Goal: Task Accomplishment & Management: Use online tool/utility

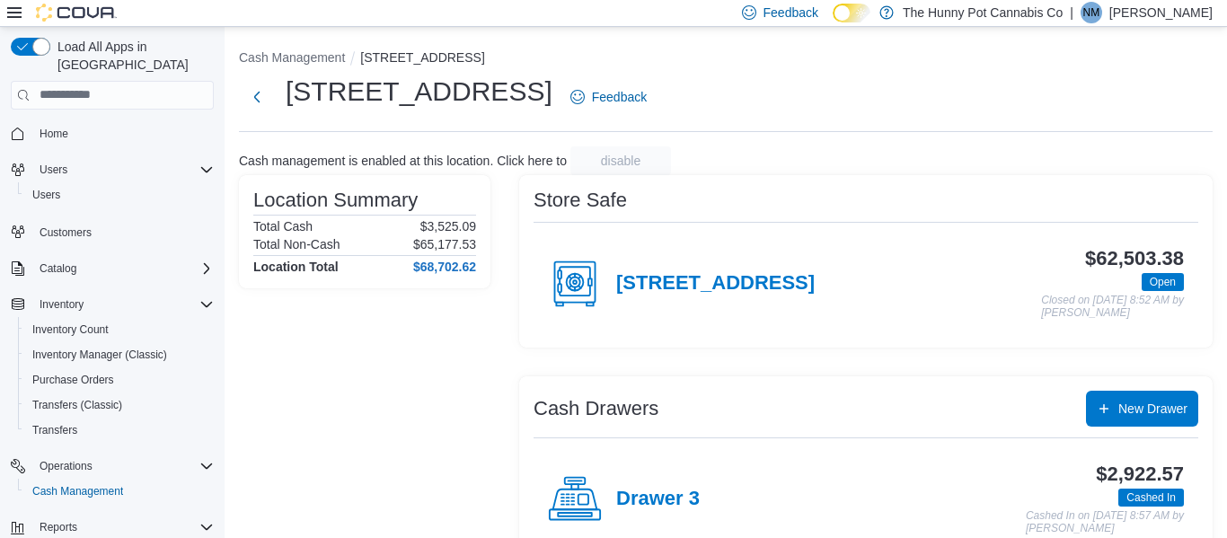
scroll to position [90, 0]
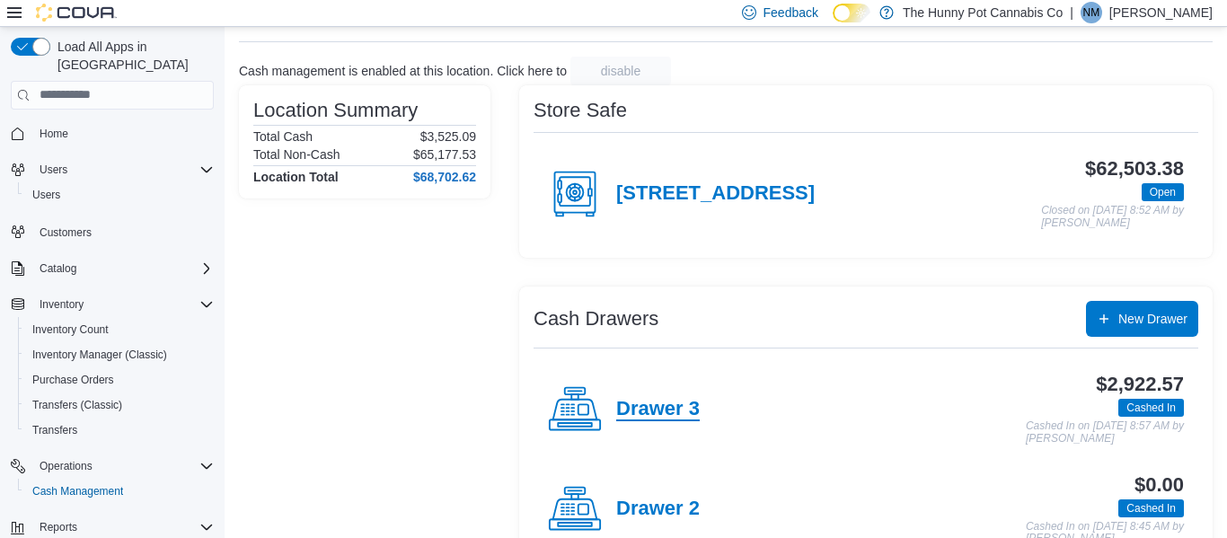
click at [669, 411] on h4 "Drawer 3" at bounding box center [658, 409] width 84 height 23
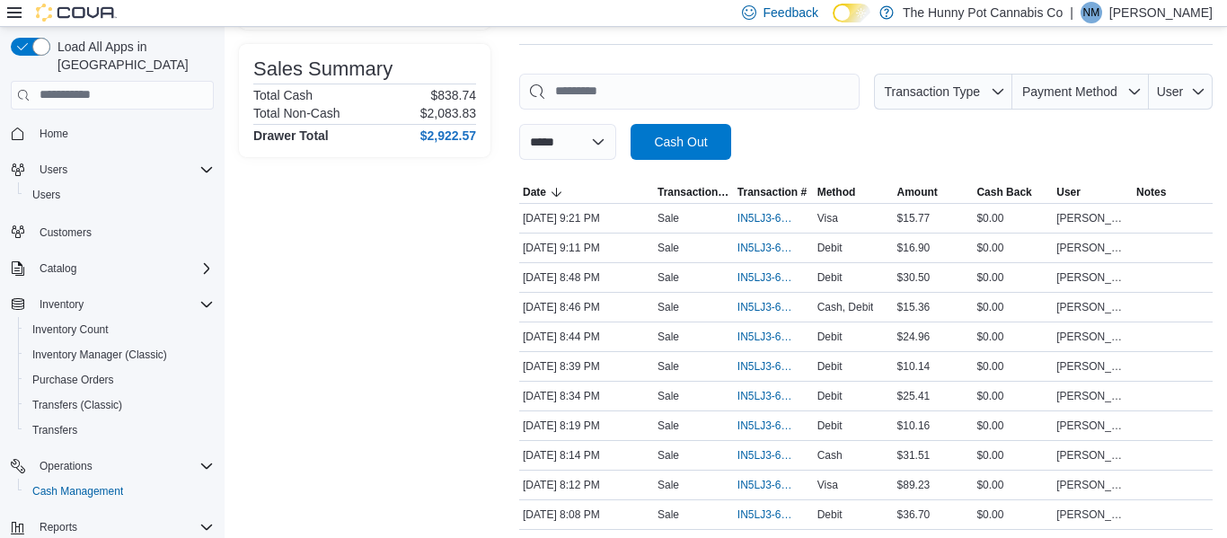
scroll to position [234, 0]
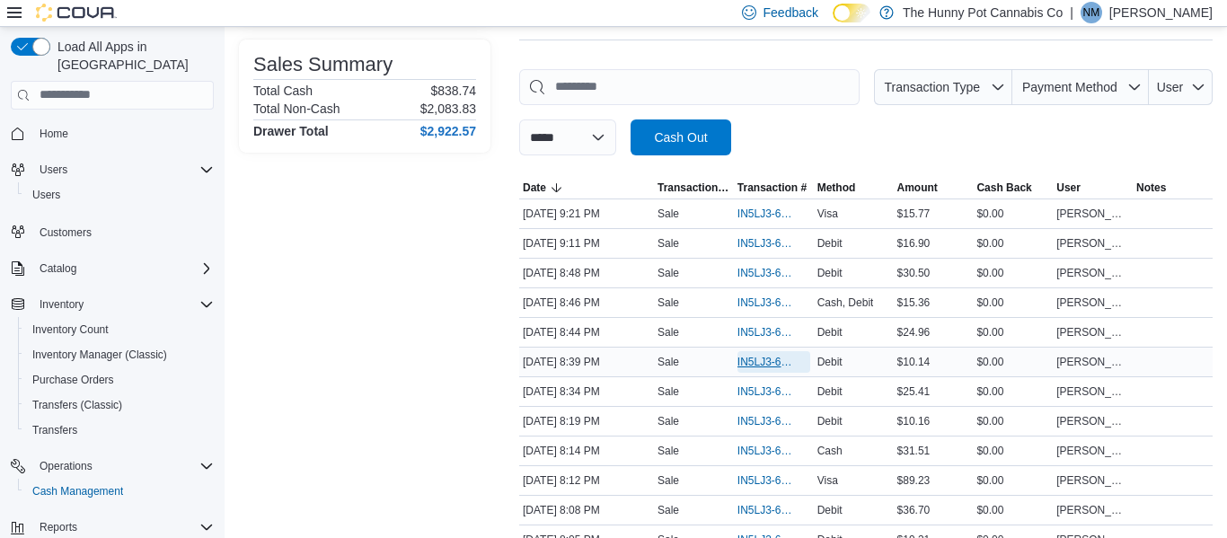
click at [738, 358] on span "IN5LJ3-6159237" at bounding box center [764, 362] width 55 height 14
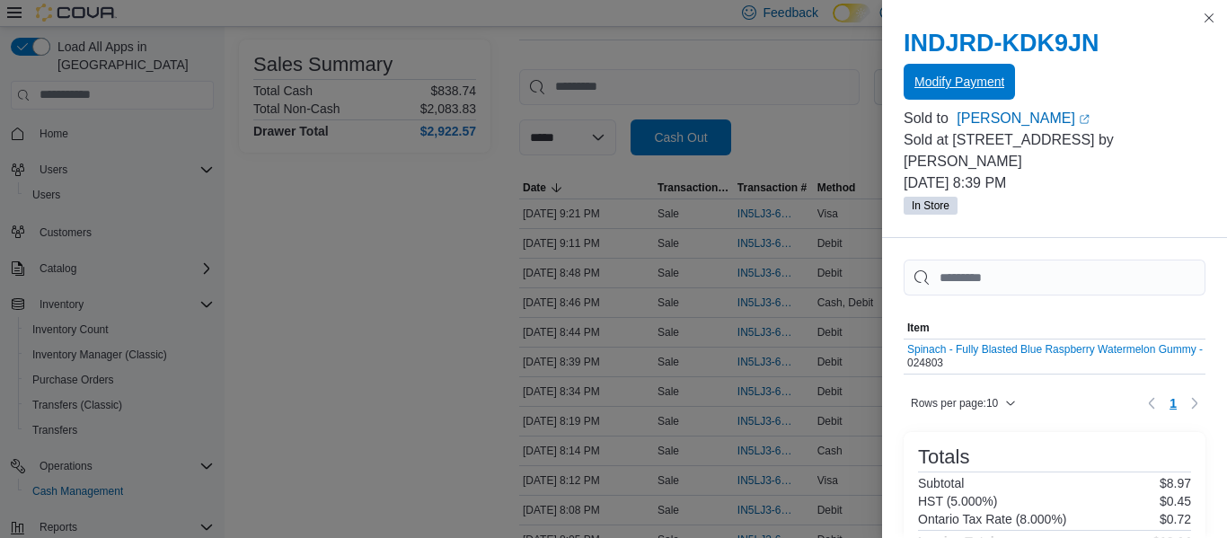
click at [990, 81] on span "Modify Payment" at bounding box center [959, 82] width 90 height 18
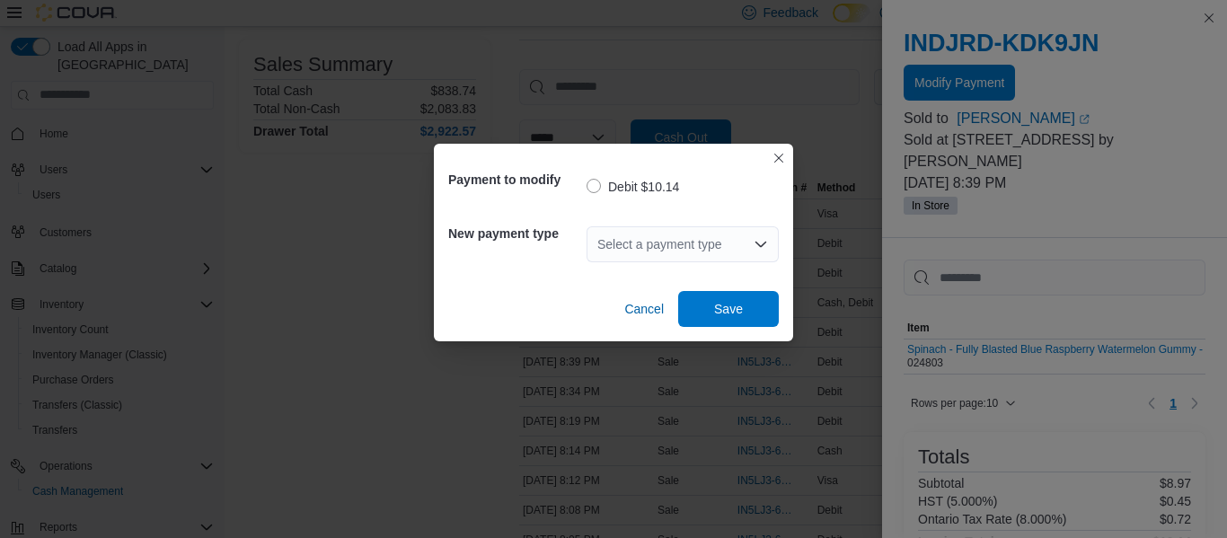
click at [724, 239] on div "Select a payment type" at bounding box center [683, 244] width 192 height 36
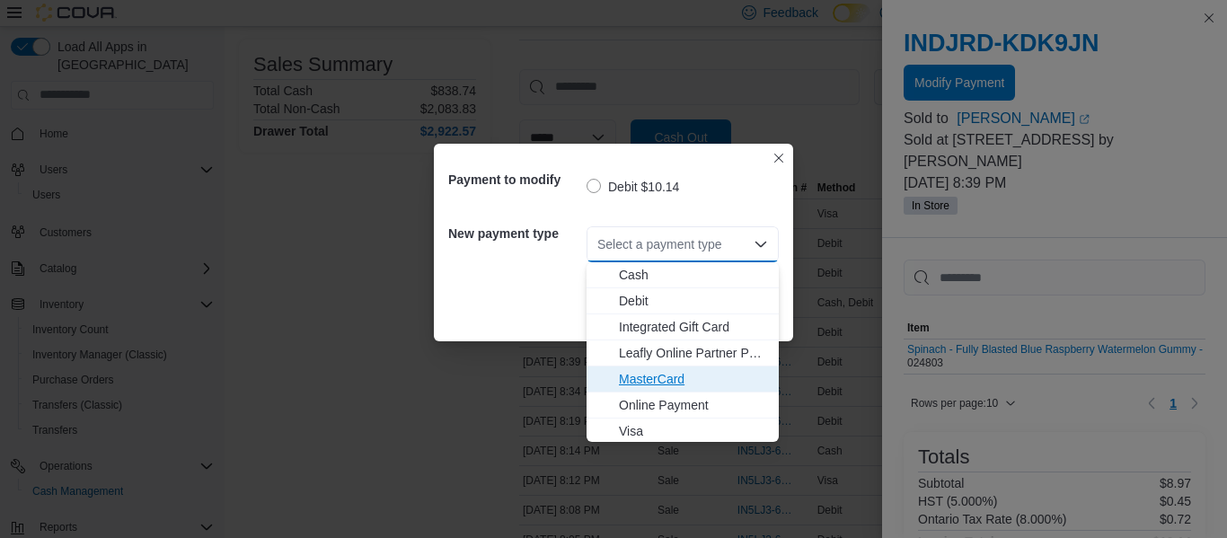
click at [671, 380] on span "MasterCard" at bounding box center [693, 379] width 149 height 18
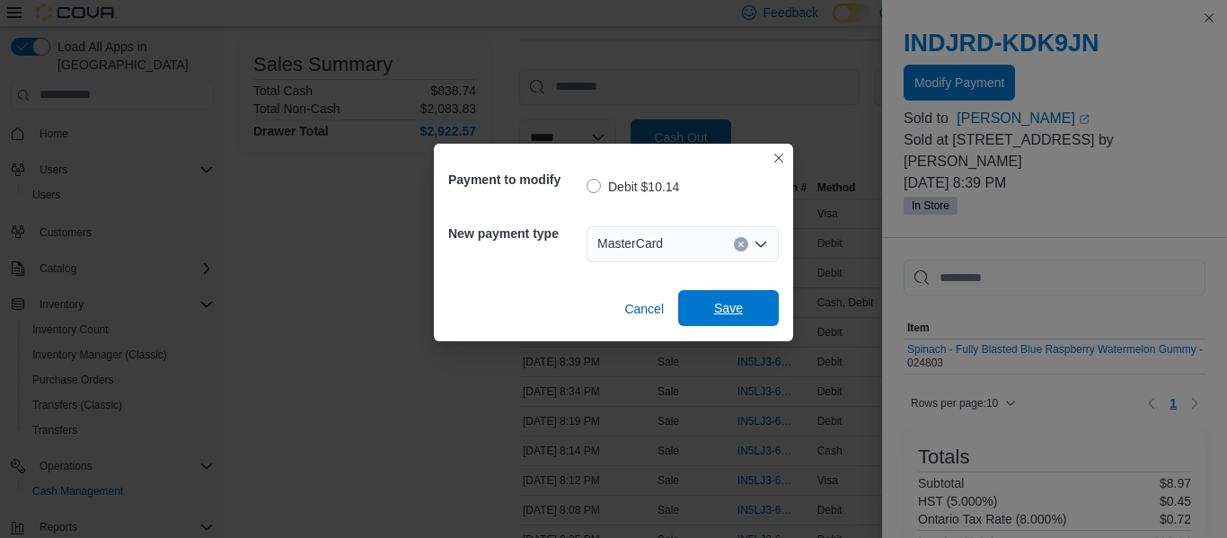
click at [750, 318] on span "Save" at bounding box center [728, 308] width 79 height 36
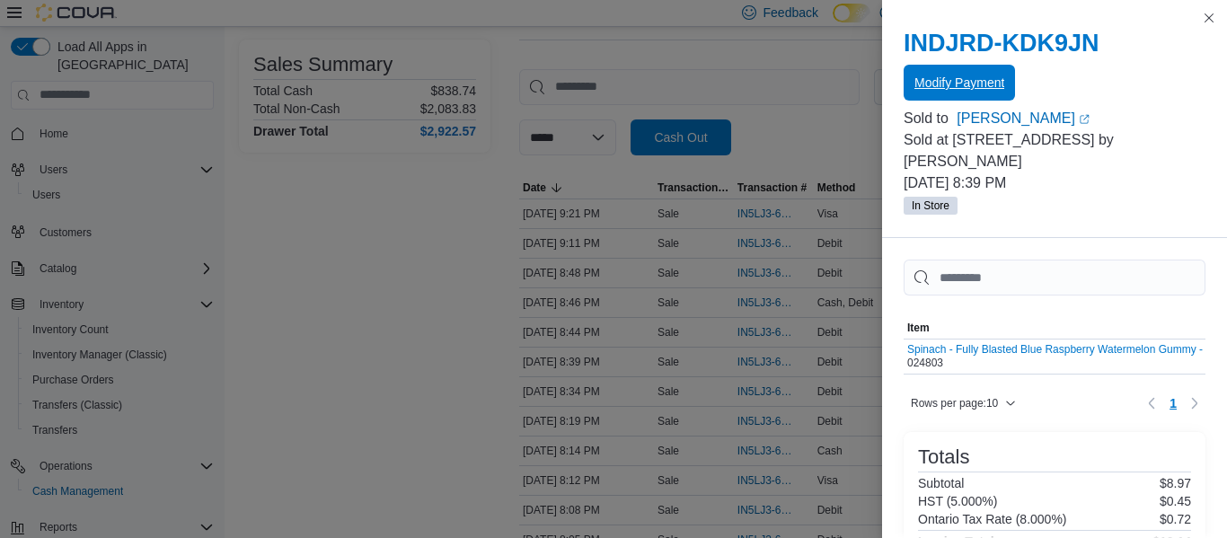
scroll to position [270, 0]
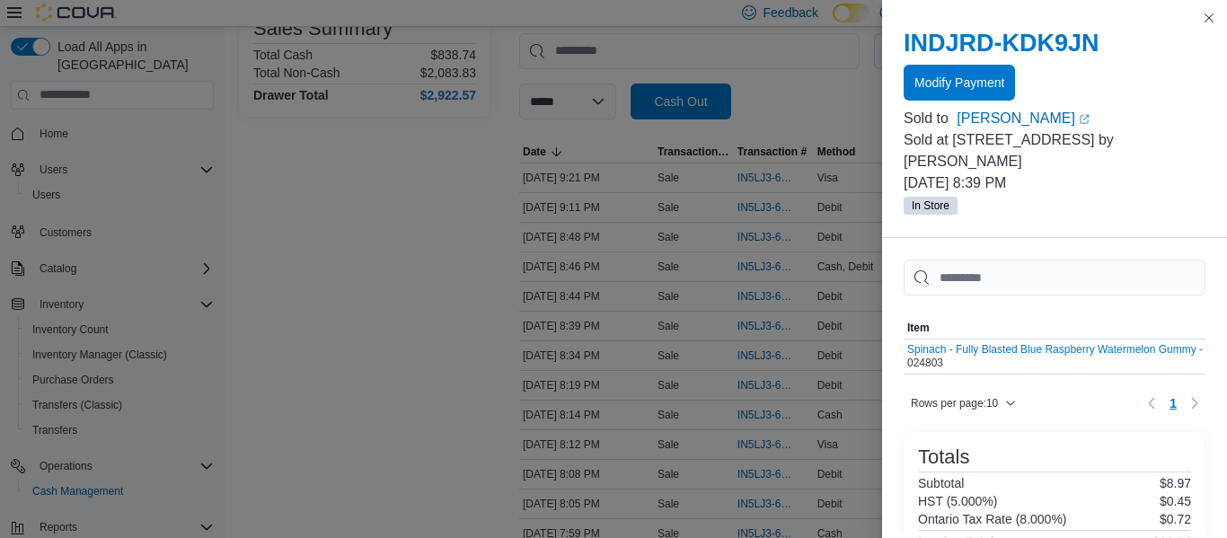
click at [1212, 17] on p "[PERSON_NAME]" at bounding box center [1160, 13] width 103 height 22
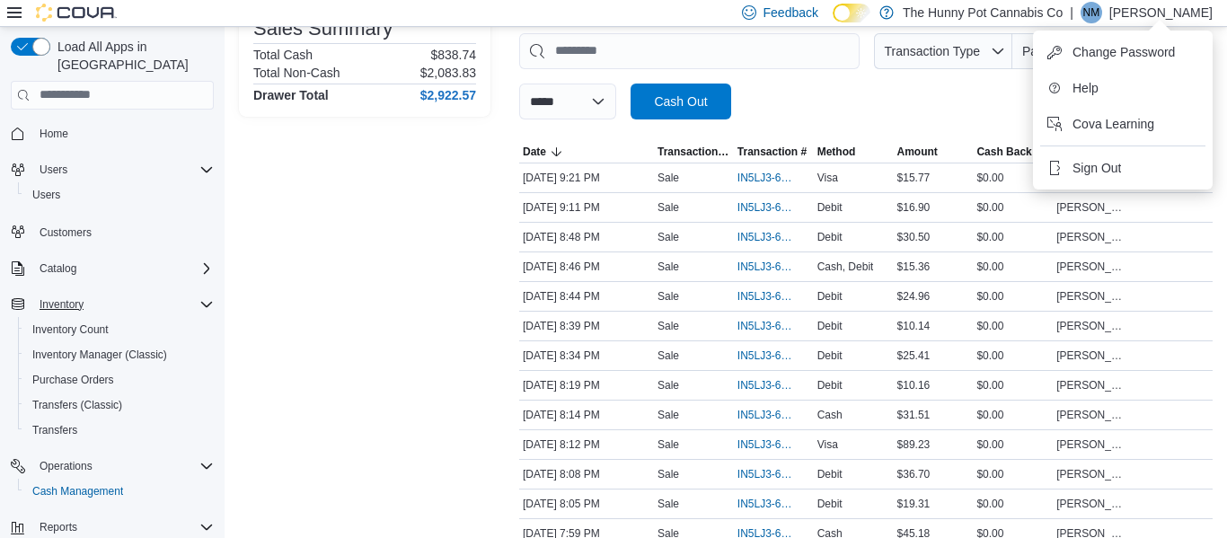
scroll to position [0, 0]
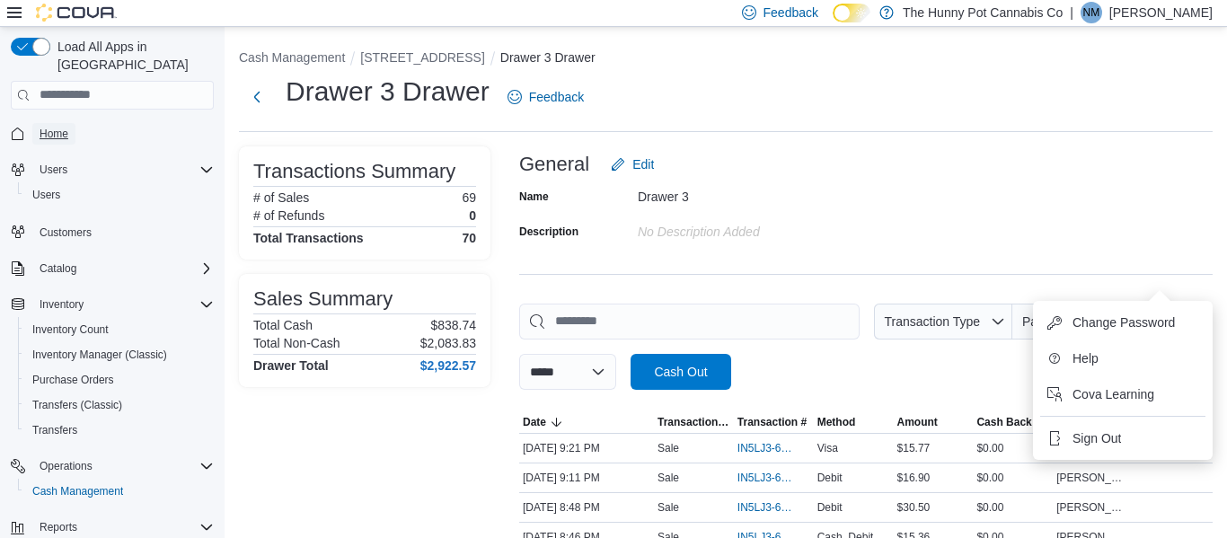
click at [52, 127] on span "Home" at bounding box center [54, 134] width 29 height 14
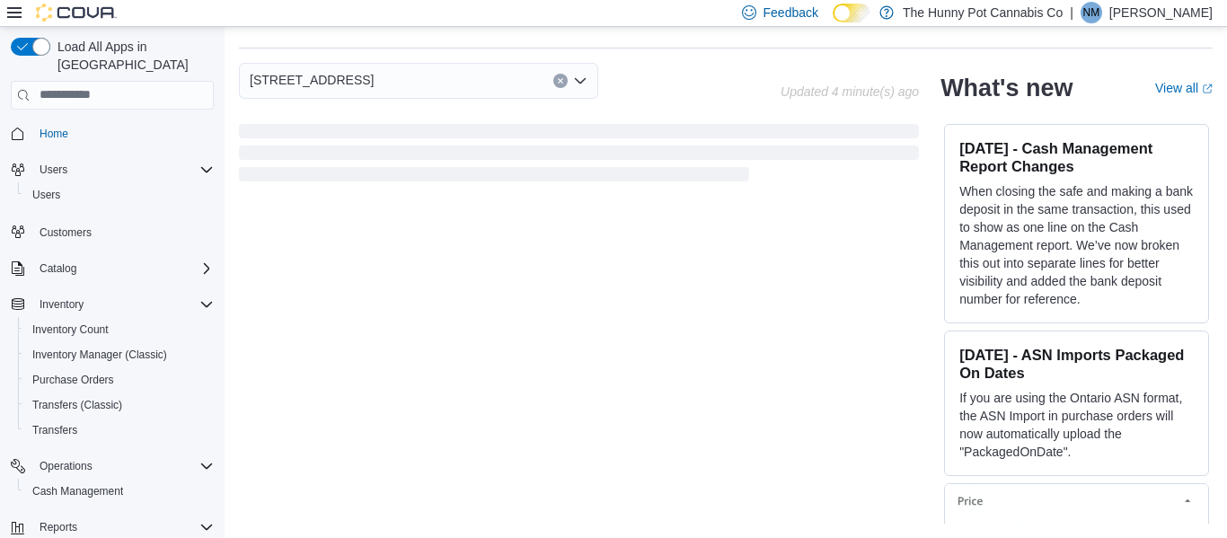
scroll to position [499, 0]
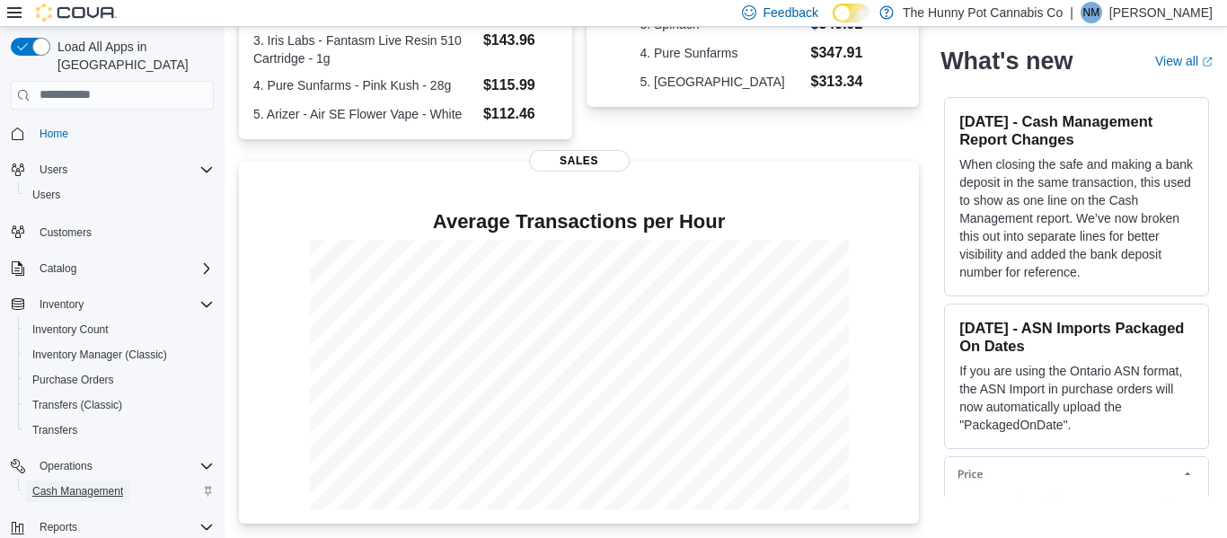
click at [110, 482] on span "Cash Management" at bounding box center [77, 492] width 91 height 22
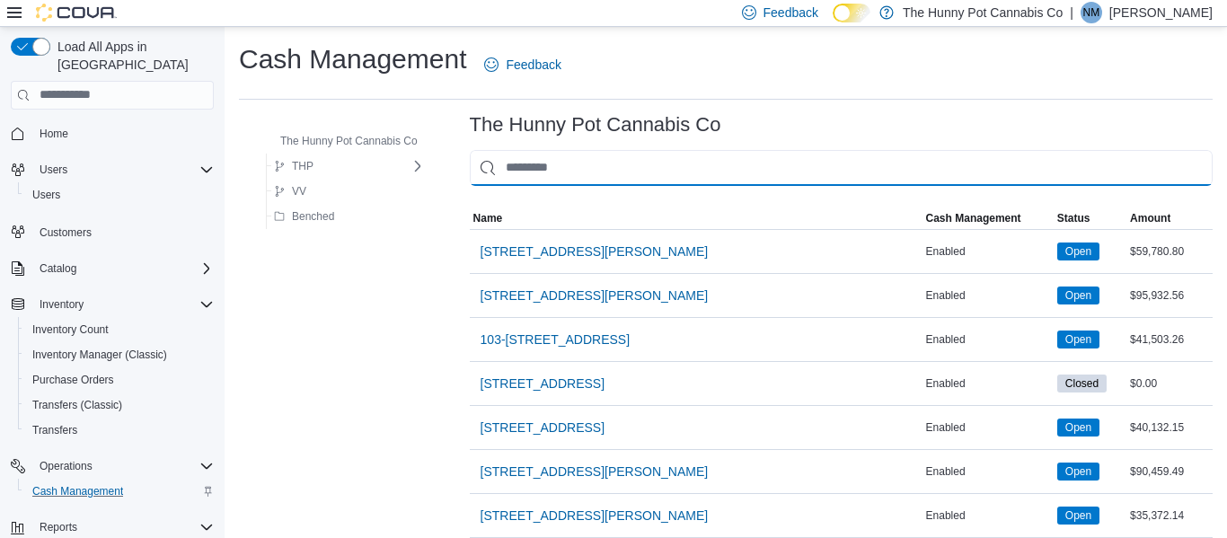
click at [549, 176] on input "This is a search bar. As you type, the results lower in the page will automatic…" at bounding box center [841, 168] width 743 height 36
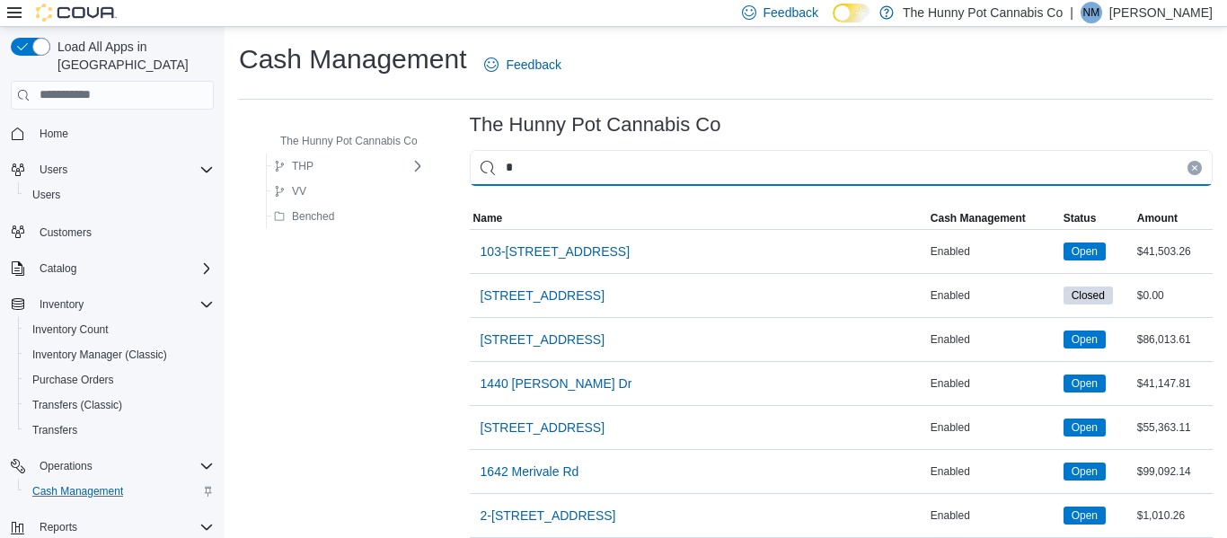
type input "**"
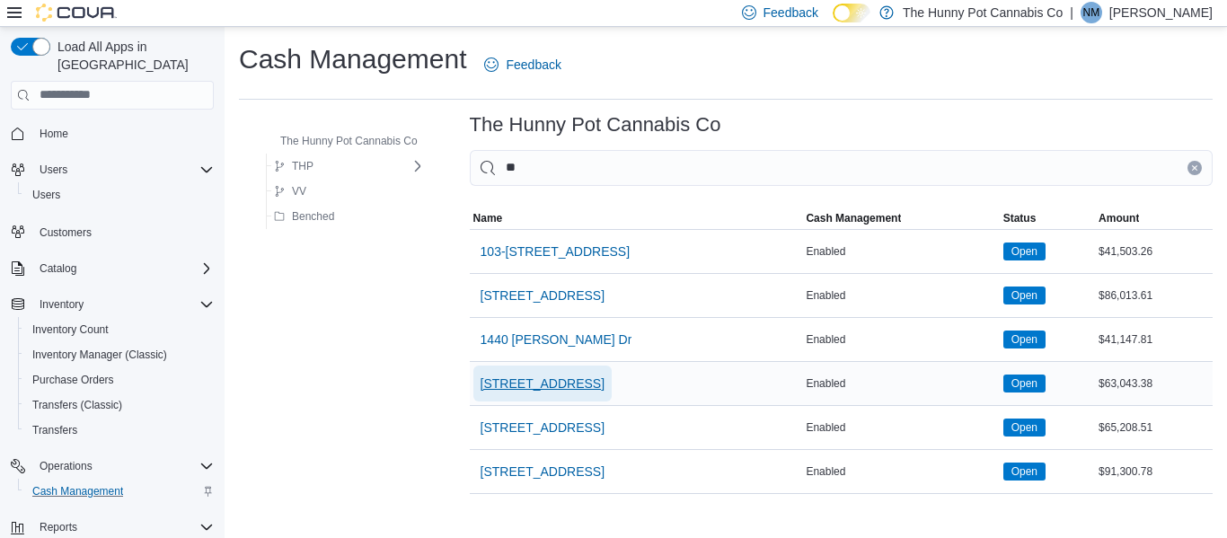
click at [552, 387] on span "[STREET_ADDRESS]" at bounding box center [543, 384] width 124 height 18
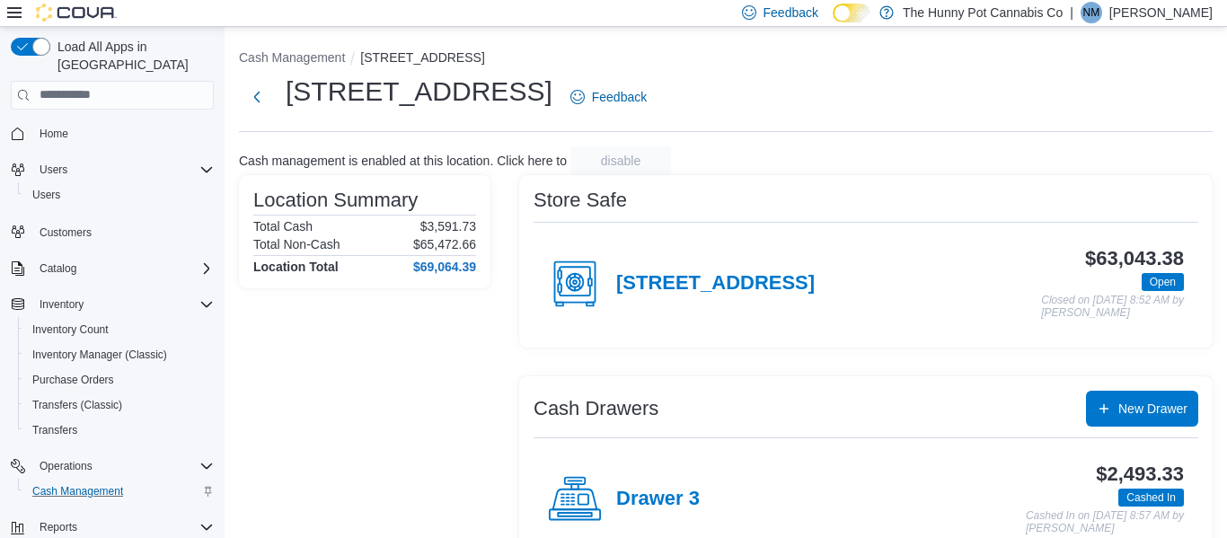
click at [739, 268] on div "[STREET_ADDRESS]" at bounding box center [681, 284] width 267 height 54
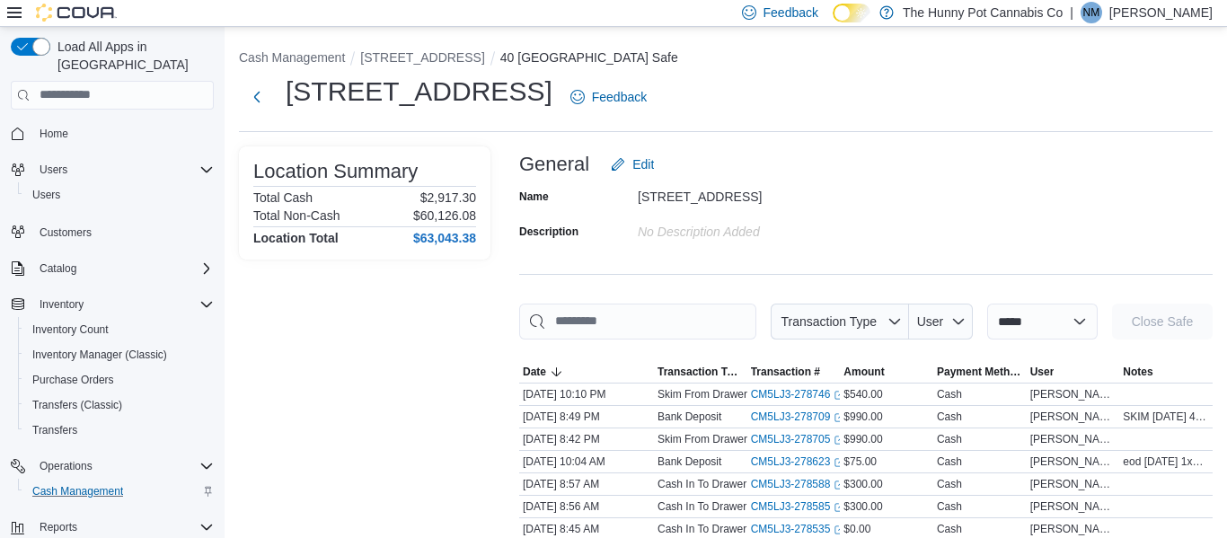
select select "**********"
click at [987, 304] on select "**********" at bounding box center [1042, 322] width 110 height 36
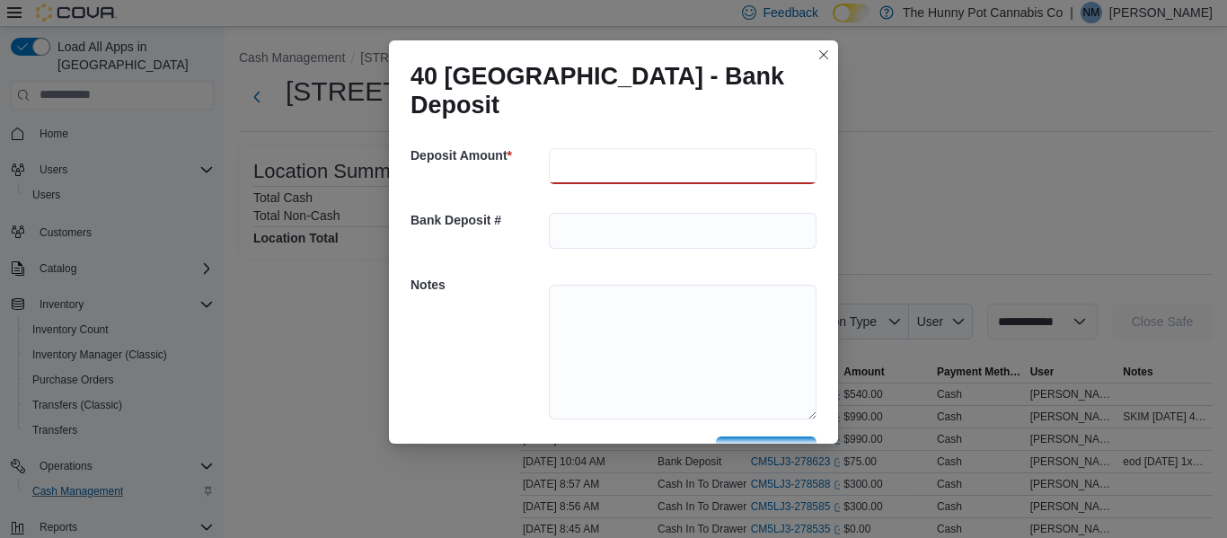
click at [608, 167] on input "number" at bounding box center [683, 166] width 268 height 36
type input "***"
click at [585, 324] on textarea at bounding box center [683, 352] width 268 height 135
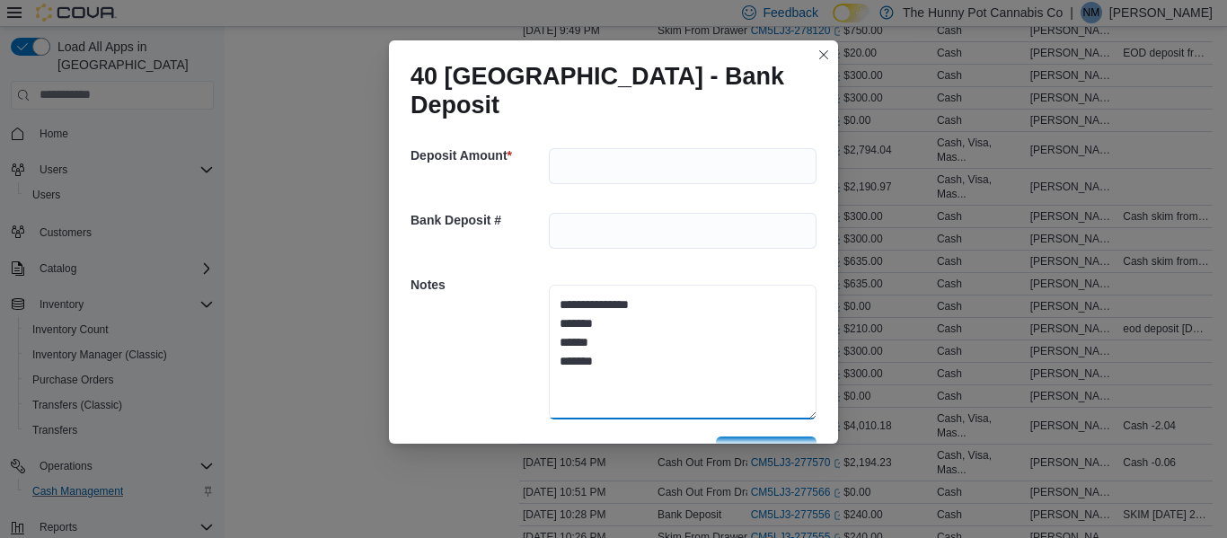
scroll to position [50, 0]
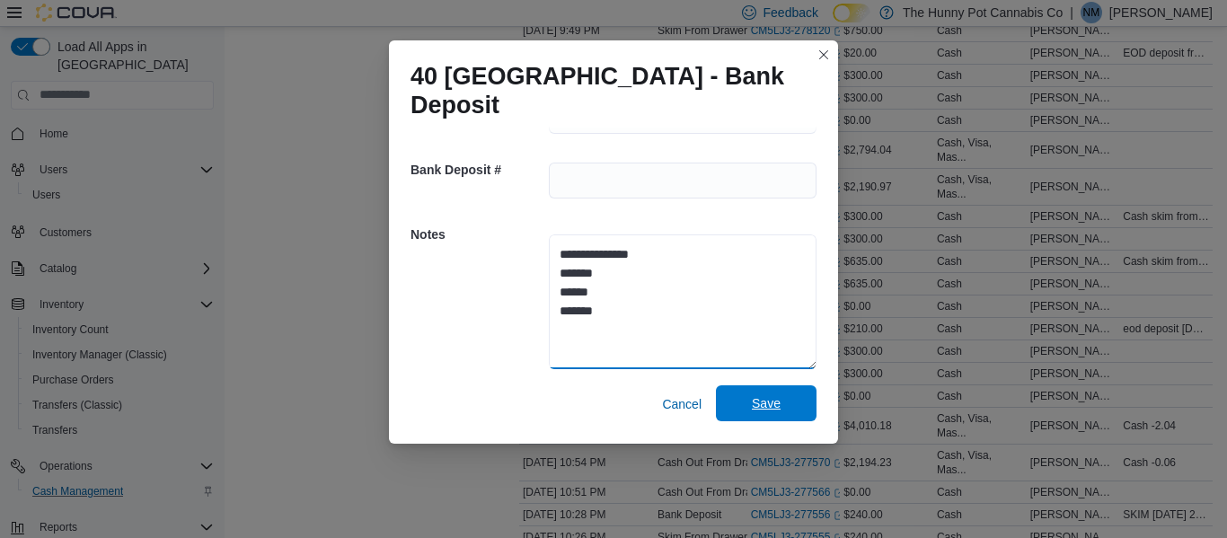
type textarea "**********"
click at [755, 401] on span "Save" at bounding box center [766, 403] width 29 height 18
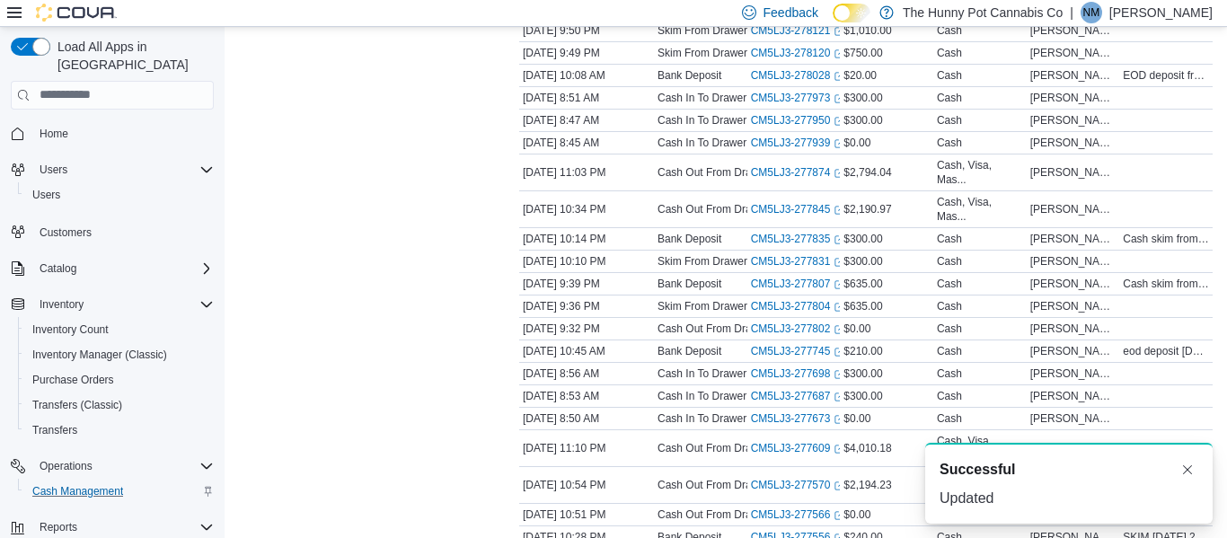
select select
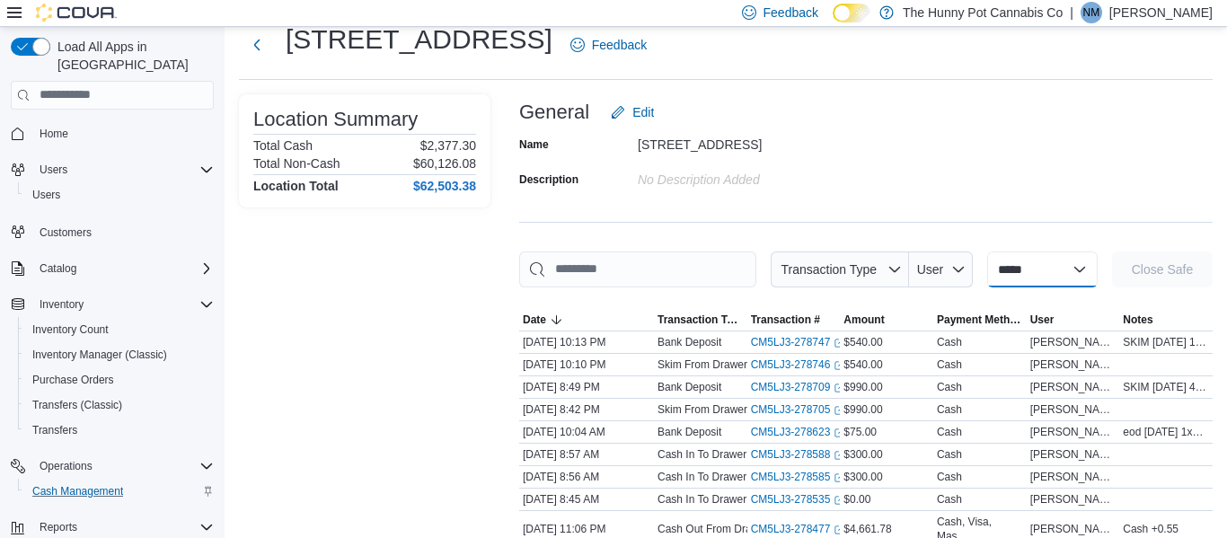
scroll to position [0, 0]
